Goal: Task Accomplishment & Management: Use online tool/utility

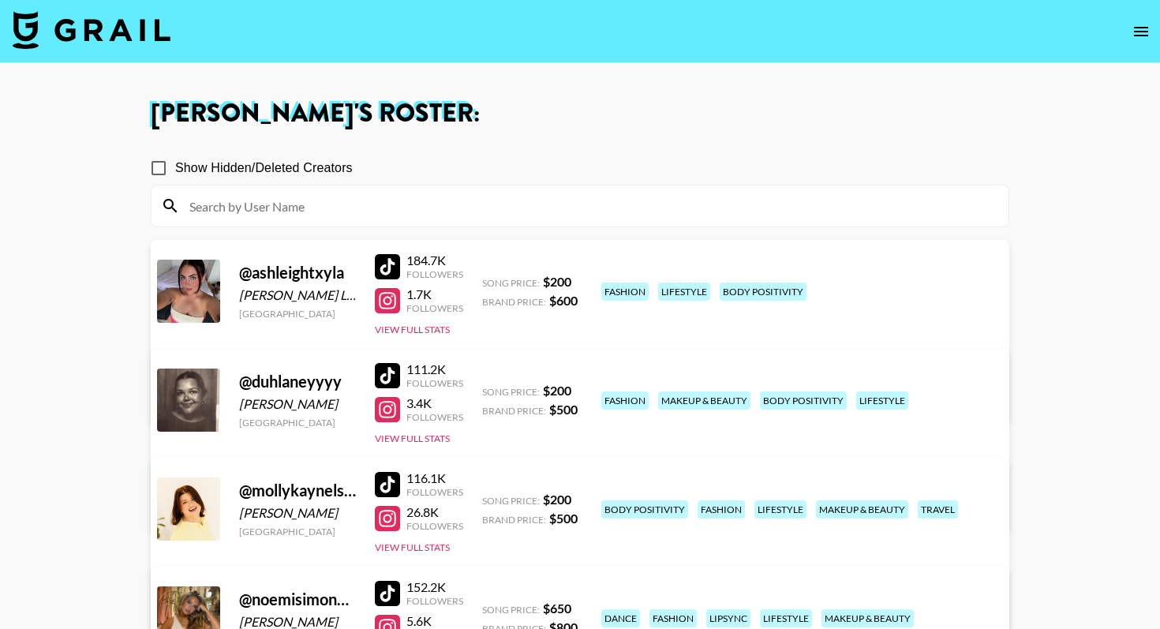
click at [122, 35] on img at bounding box center [92, 30] width 158 height 38
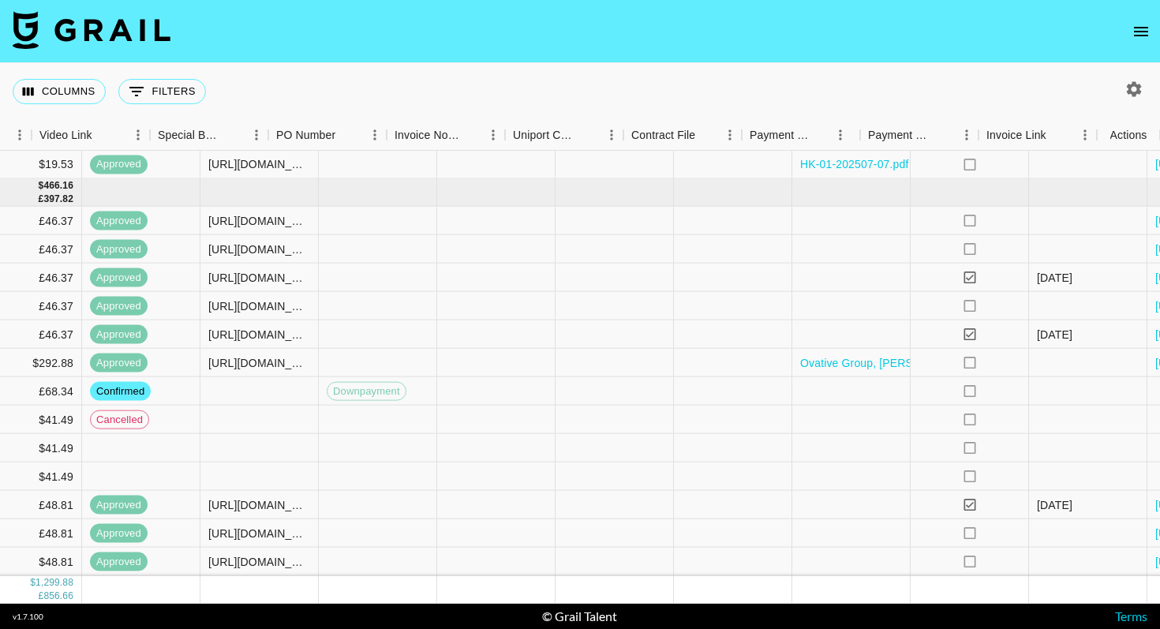
scroll to position [960, 1460]
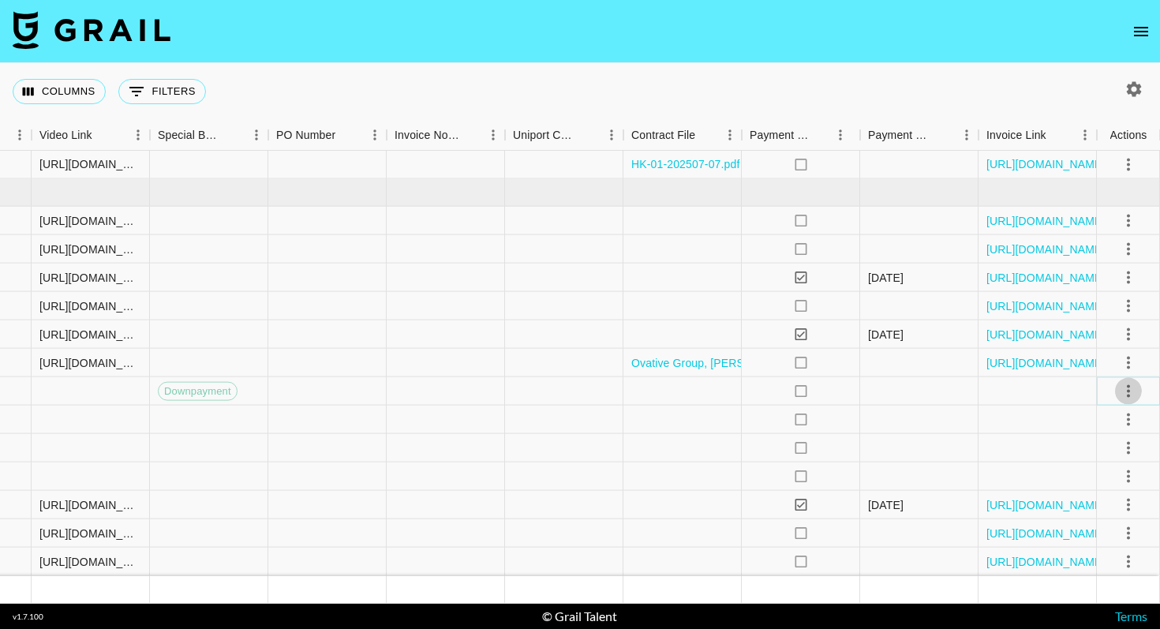
click at [1131, 388] on icon "select merge strategy" at bounding box center [1128, 390] width 19 height 19
click at [1099, 541] on div "Approve" at bounding box center [1094, 538] width 48 height 19
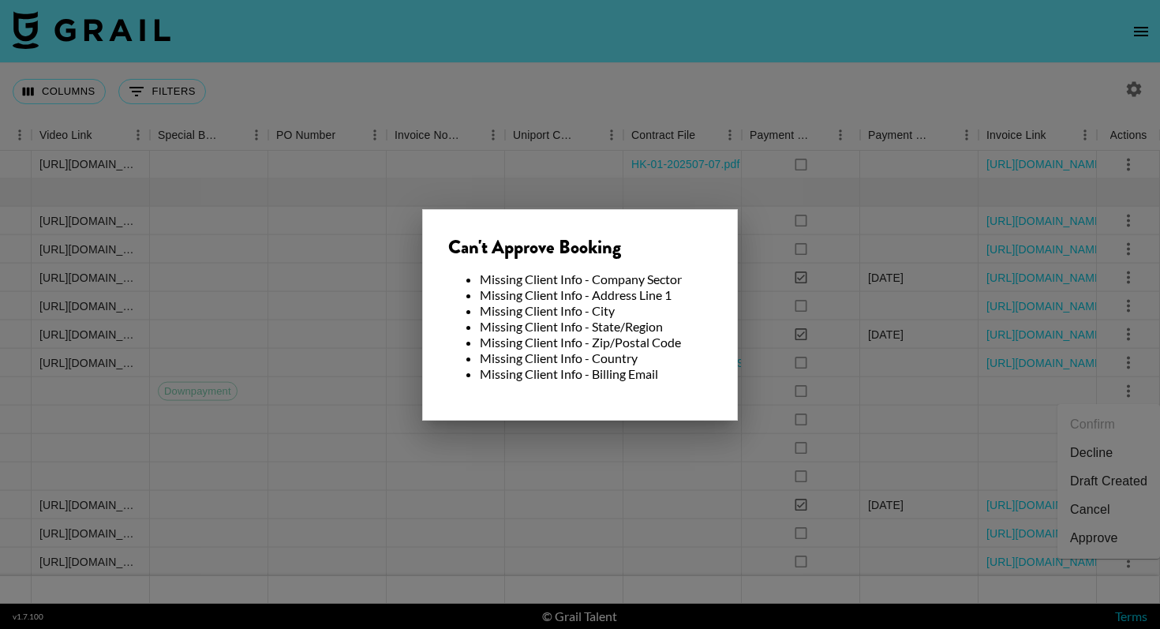
click at [630, 392] on div "Can't Approve Booking Missing Client Info - Company Sector Missing Client Info …" at bounding box center [580, 314] width 316 height 211
click at [322, 334] on div at bounding box center [580, 314] width 1160 height 629
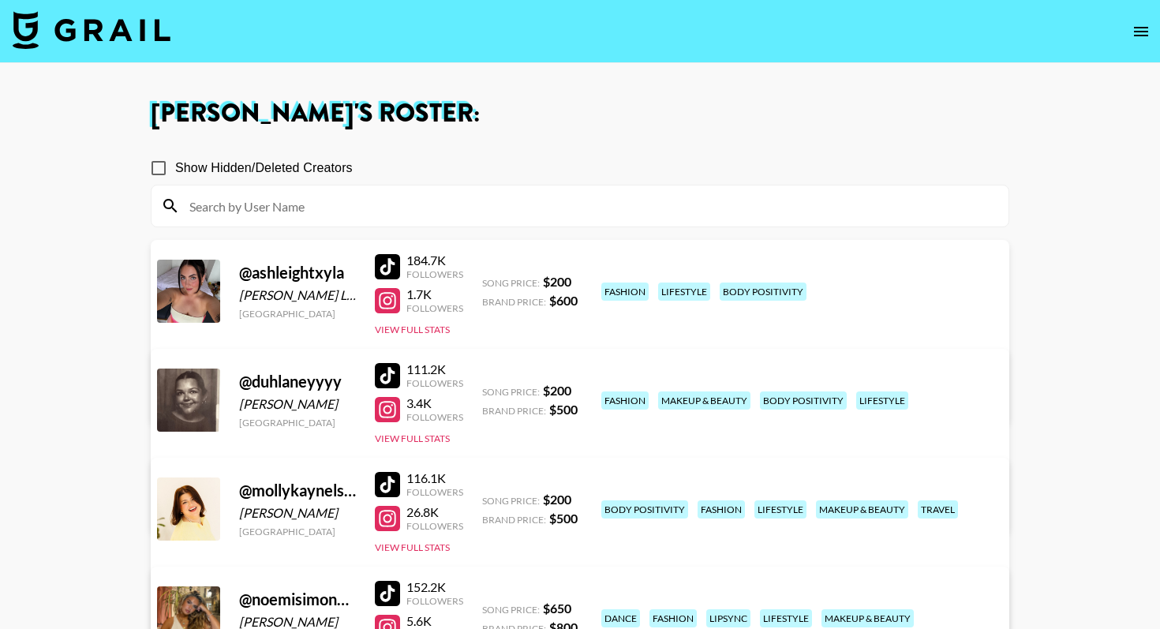
click at [93, 28] on img at bounding box center [92, 30] width 158 height 38
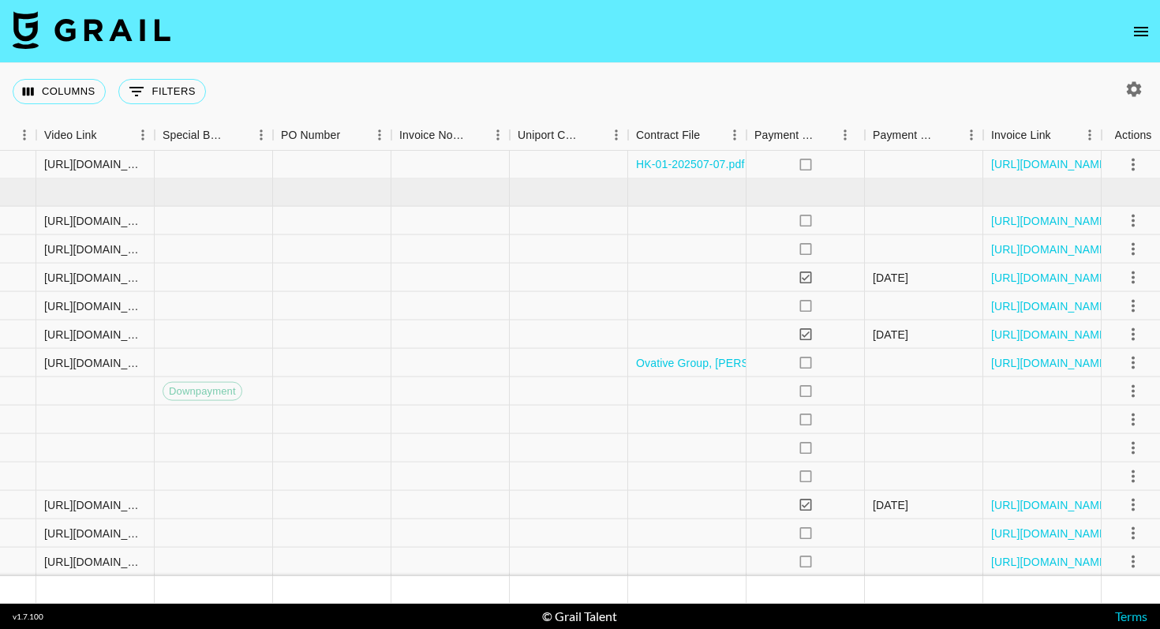
scroll to position [960, 1460]
click at [1132, 393] on icon "select merge strategy" at bounding box center [1128, 390] width 19 height 19
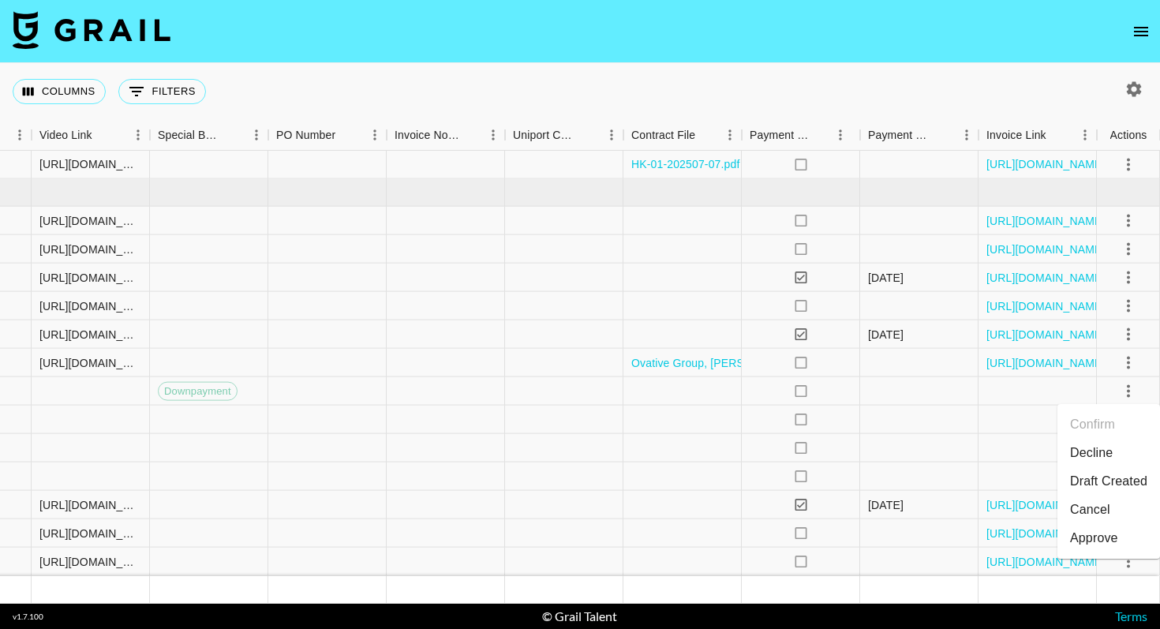
click at [1089, 542] on div "Approve" at bounding box center [1094, 538] width 48 height 19
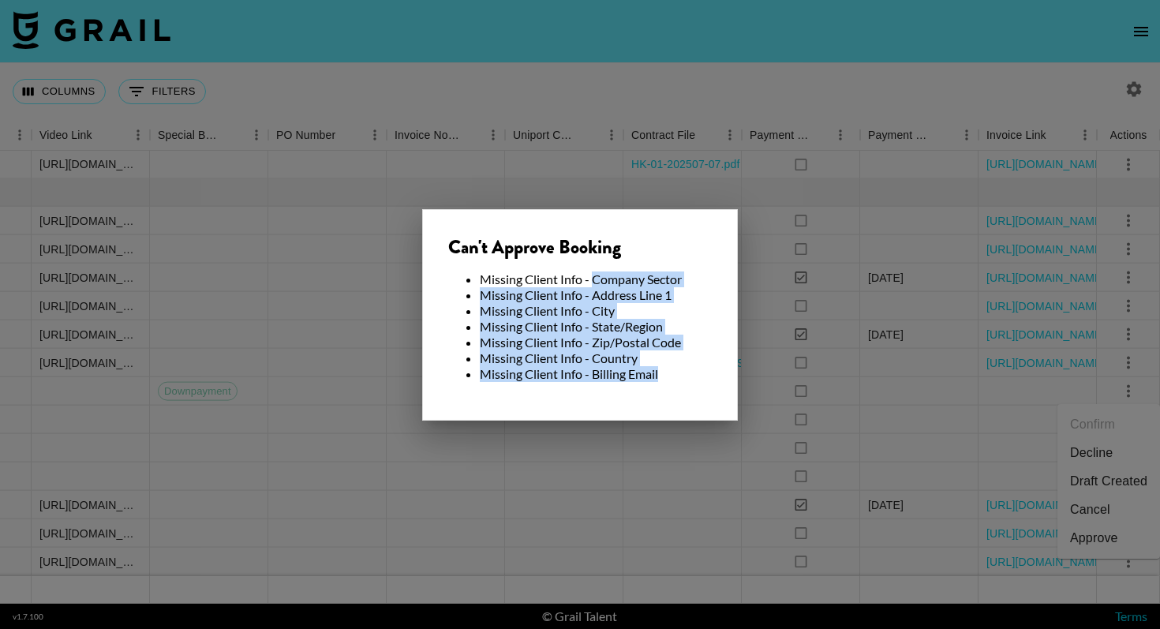
drag, startPoint x: 593, startPoint y: 281, endPoint x: 657, endPoint y: 406, distance: 139.7
click at [657, 406] on div "Can't Approve Booking Missing Client Info - Company Sector Missing Client Info …" at bounding box center [580, 314] width 316 height 211
copy ul "Company Sector Missing Client Info - Address Line 1 Missing Client Info - City …"
